Goal: Task Accomplishment & Management: Use online tool/utility

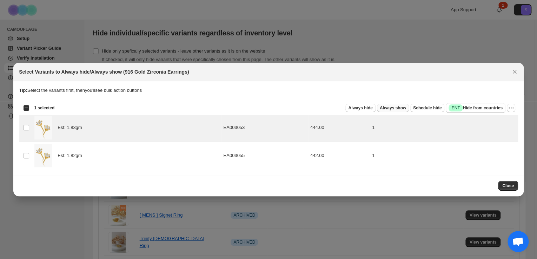
click at [399, 107] on span "Always show" at bounding box center [393, 108] width 26 height 6
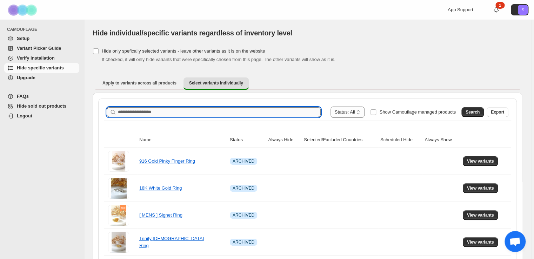
click at [215, 108] on input "Search product name" at bounding box center [219, 112] width 203 height 10
paste input "**********"
click at [477, 115] on button "Search" at bounding box center [473, 112] width 22 height 10
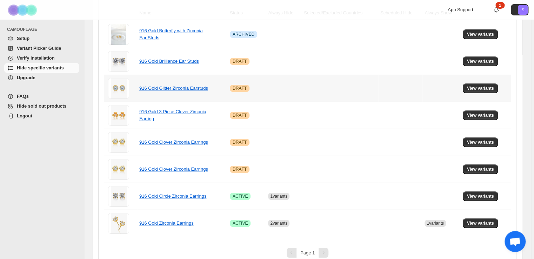
scroll to position [136, 0]
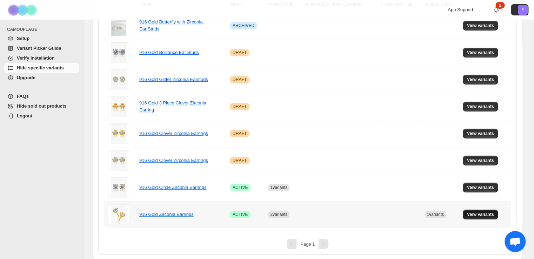
click at [478, 213] on span "View variants" at bounding box center [480, 215] width 27 height 6
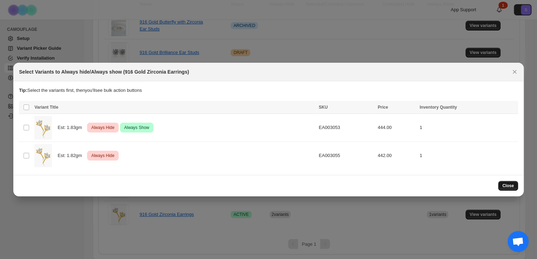
click at [515, 186] on button "Close" at bounding box center [508, 186] width 20 height 10
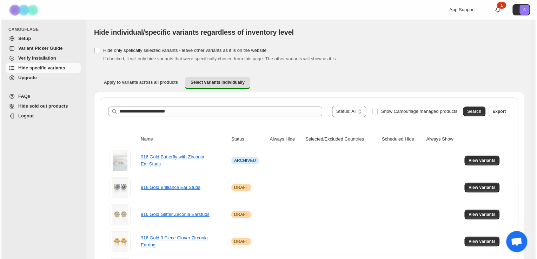
scroll to position [0, 0]
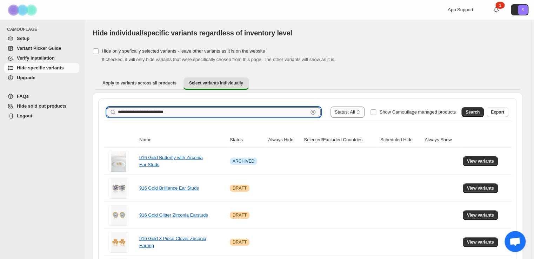
click at [158, 111] on input "**********" at bounding box center [213, 112] width 190 height 10
click at [176, 109] on input "**********" at bounding box center [213, 112] width 190 height 10
drag, startPoint x: 182, startPoint y: 110, endPoint x: 140, endPoint y: 112, distance: 41.8
click at [139, 112] on input "**********" at bounding box center [213, 112] width 190 height 10
drag, startPoint x: 142, startPoint y: 109, endPoint x: 132, endPoint y: 110, distance: 9.8
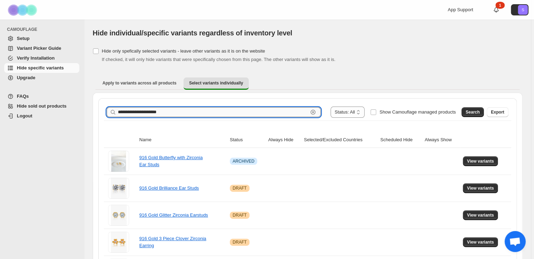
click at [134, 110] on input "**********" at bounding box center [213, 112] width 190 height 10
click at [194, 112] on input "**********" at bounding box center [213, 112] width 190 height 10
click at [476, 108] on button "Search" at bounding box center [473, 112] width 22 height 10
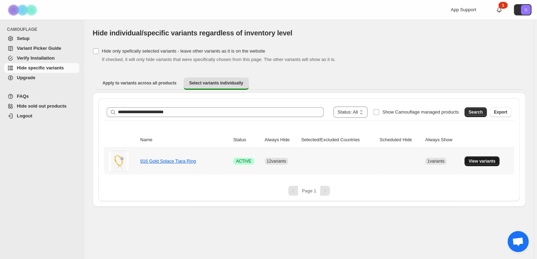
click at [487, 161] on span "View variants" at bounding box center [482, 162] width 27 height 6
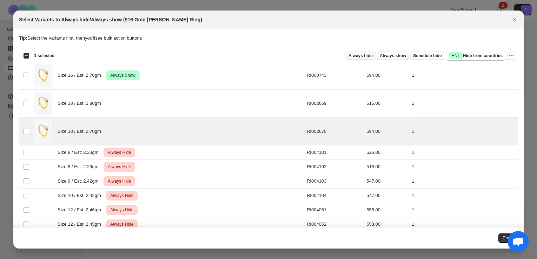
click at [369, 55] on span "Always hide" at bounding box center [360, 56] width 24 height 6
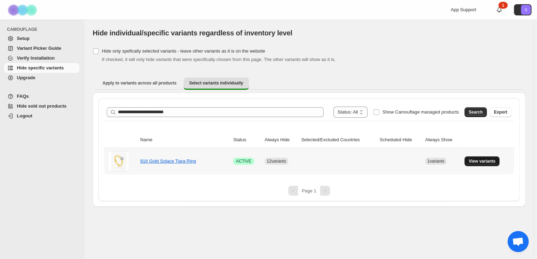
click at [481, 158] on button "View variants" at bounding box center [481, 162] width 35 height 10
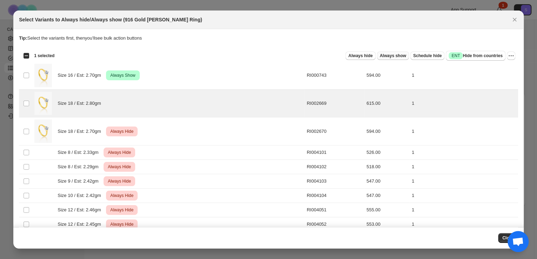
click at [400, 56] on span "Always show" at bounding box center [393, 56] width 26 height 6
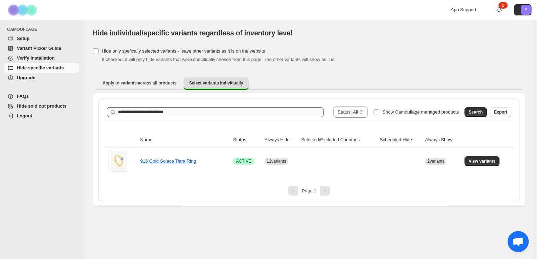
drag, startPoint x: 180, startPoint y: 117, endPoint x: 166, endPoint y: 112, distance: 15.1
click at [148, 111] on div "**********" at bounding box center [309, 112] width 405 height 11
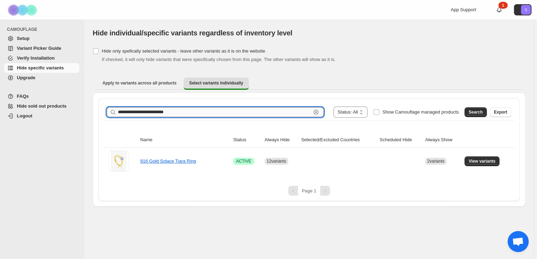
drag, startPoint x: 182, startPoint y: 112, endPoint x: 138, endPoint y: 110, distance: 44.3
click at [138, 110] on input "**********" at bounding box center [214, 112] width 193 height 10
type input "**********"
click at [475, 110] on span "Search" at bounding box center [476, 113] width 14 height 6
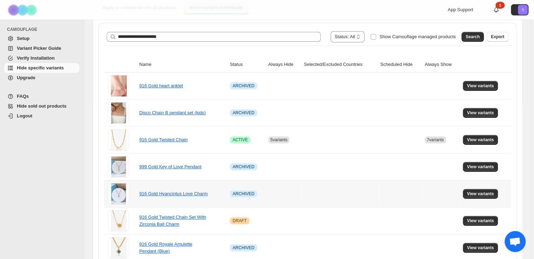
scroll to position [84, 0]
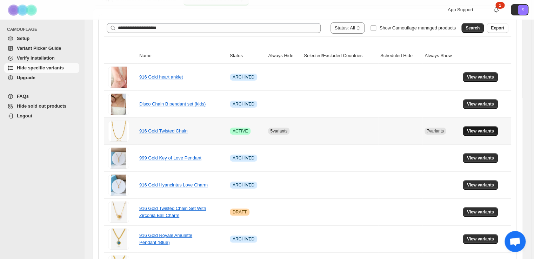
click at [486, 131] on span "View variants" at bounding box center [480, 131] width 27 height 6
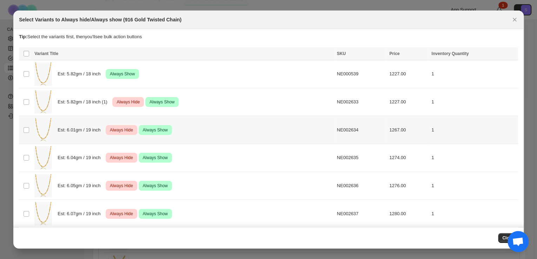
scroll to position [0, 0]
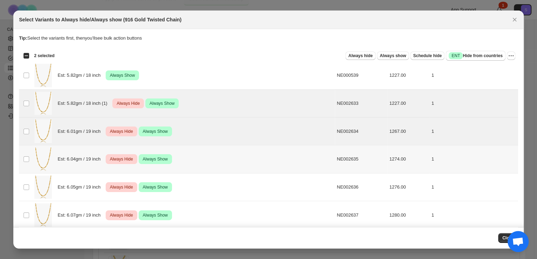
click at [30, 157] on td "Select product variant" at bounding box center [25, 159] width 13 height 28
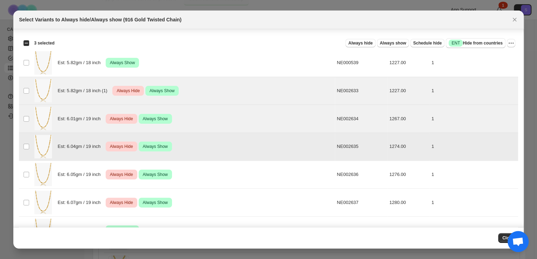
scroll to position [34, 0]
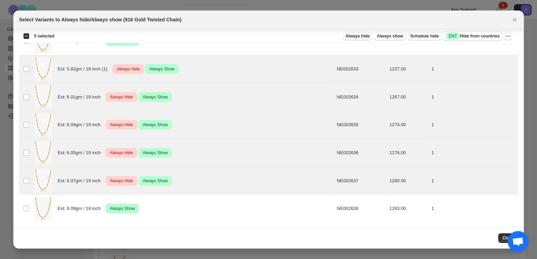
click at [368, 34] on span "Always hide" at bounding box center [357, 36] width 24 height 6
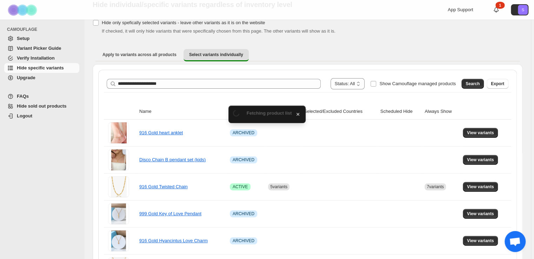
scroll to position [84, 0]
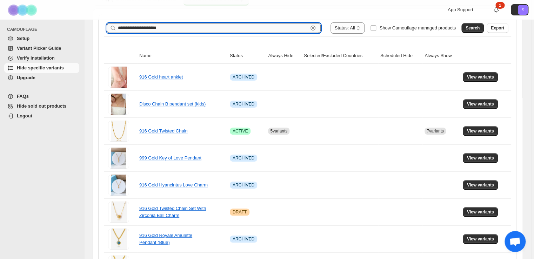
click at [183, 28] on input "**********" at bounding box center [213, 28] width 190 height 10
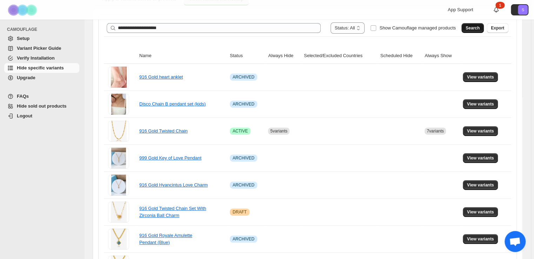
click at [473, 29] on span "Search" at bounding box center [473, 28] width 14 height 6
click at [483, 130] on span "View variants" at bounding box center [480, 131] width 27 height 6
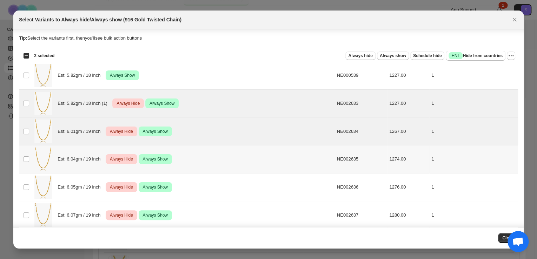
scroll to position [34, 0]
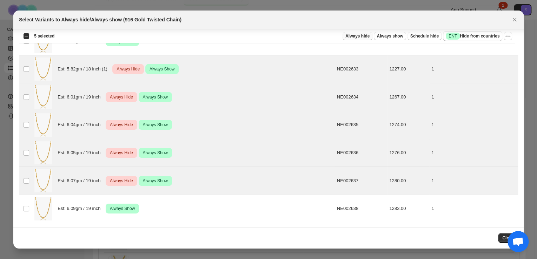
click at [368, 35] on span "Always hide" at bounding box center [357, 36] width 24 height 6
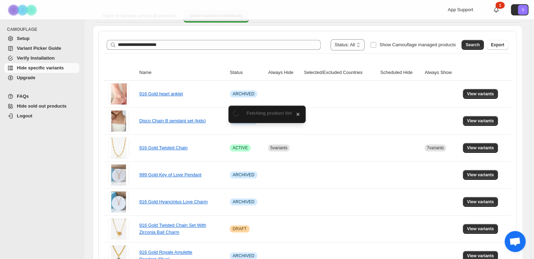
scroll to position [84, 0]
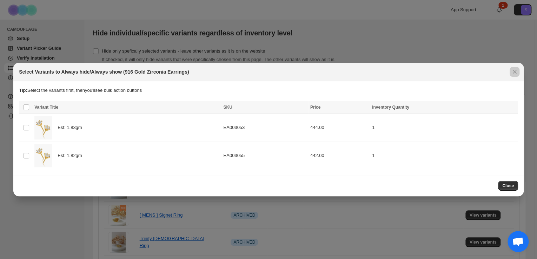
click at [213, 29] on div at bounding box center [268, 129] width 537 height 259
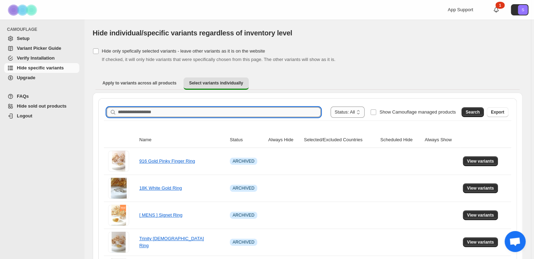
click at [166, 112] on input "Search product name" at bounding box center [219, 112] width 203 height 10
type input "**********"
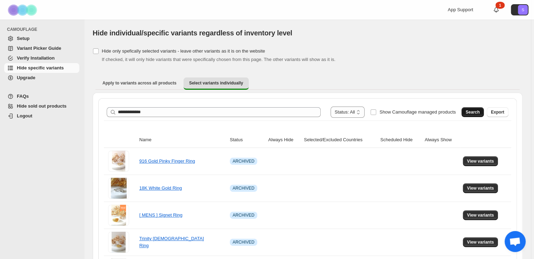
click at [477, 108] on button "Search" at bounding box center [473, 112] width 22 height 10
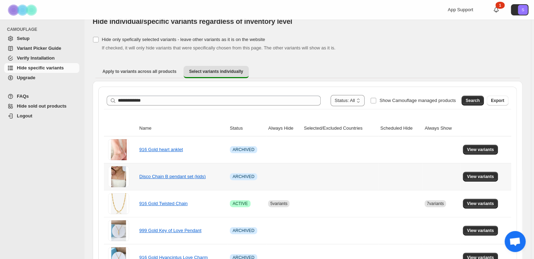
scroll to position [84, 0]
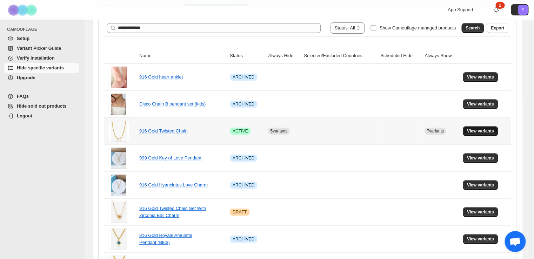
click at [482, 132] on span "View variants" at bounding box center [480, 131] width 27 height 6
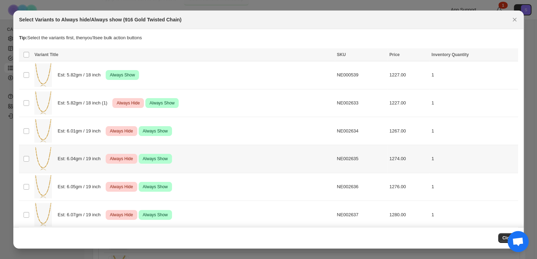
scroll to position [0, 0]
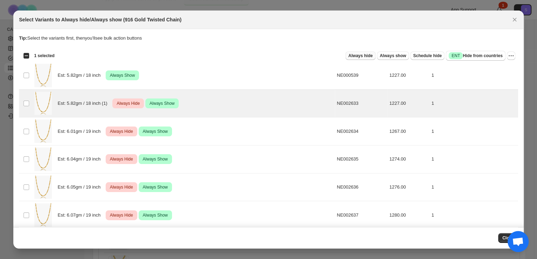
click at [364, 55] on span "Always hide" at bounding box center [360, 56] width 24 height 6
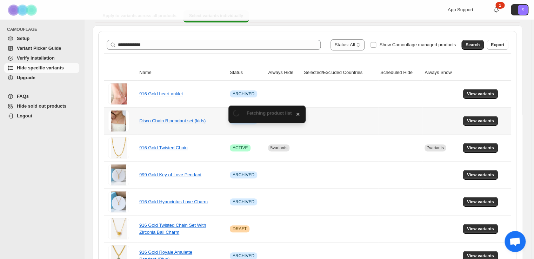
scroll to position [84, 0]
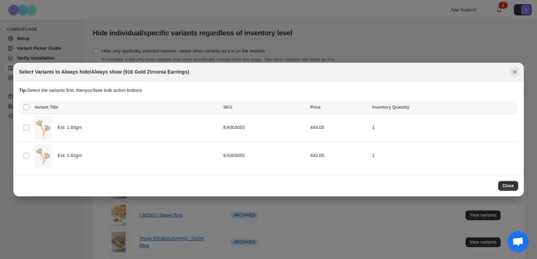
click at [513, 68] on button "Close" at bounding box center [515, 72] width 10 height 10
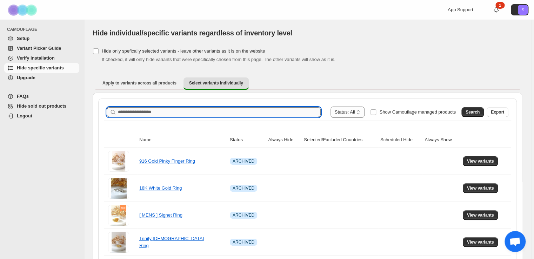
click at [173, 108] on input "Search product name" at bounding box center [219, 112] width 203 height 10
type input "**********"
click at [480, 113] on span "Search" at bounding box center [473, 113] width 14 height 6
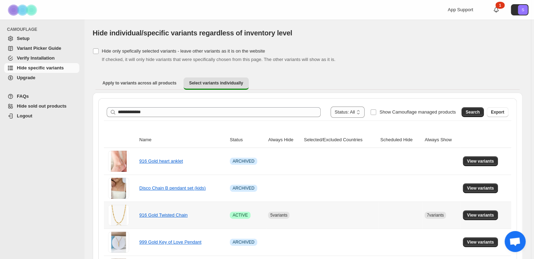
drag, startPoint x: 457, startPoint y: 213, endPoint x: 480, endPoint y: 214, distance: 22.9
click at [459, 213] on div "7 variants" at bounding box center [439, 212] width 40 height 13
click at [480, 214] on span "View variants" at bounding box center [480, 216] width 27 height 6
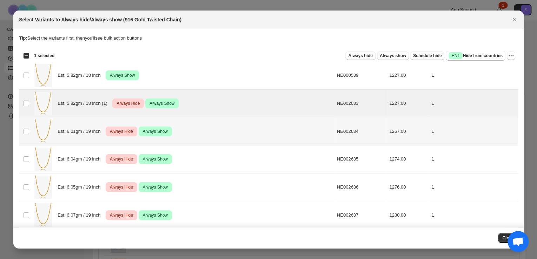
click at [29, 133] on td "Select product variant" at bounding box center [25, 132] width 13 height 28
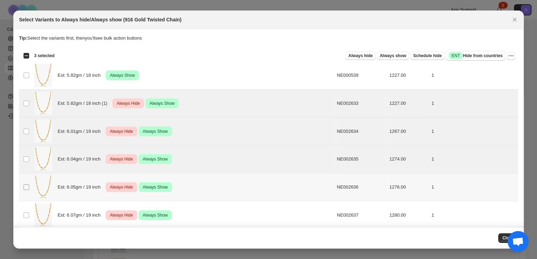
click at [23, 187] on td "Select product variant" at bounding box center [25, 187] width 13 height 28
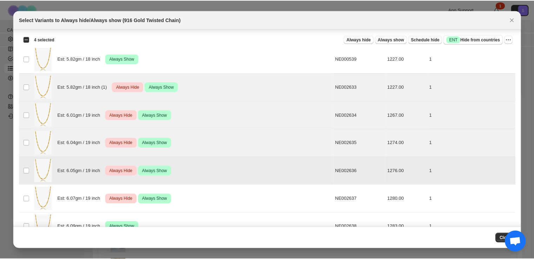
scroll to position [34, 0]
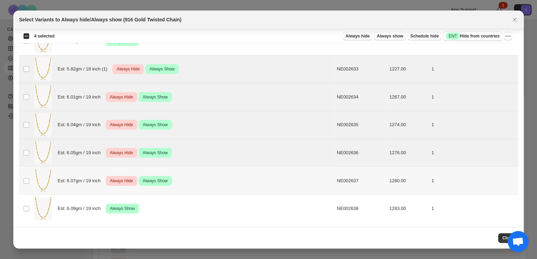
drag, startPoint x: 25, startPoint y: 185, endPoint x: 32, endPoint y: 180, distance: 8.6
click at [25, 185] on td "Select product variant" at bounding box center [25, 181] width 13 height 28
click at [366, 37] on span "Always hide" at bounding box center [357, 36] width 24 height 6
